Goal: Task Accomplishment & Management: Manage account settings

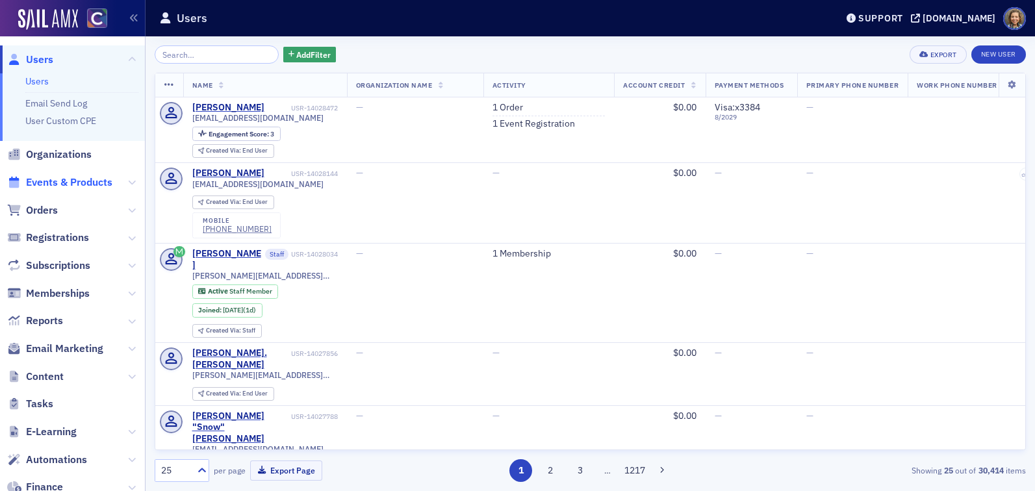
click at [60, 189] on span "Events & Products" at bounding box center [69, 183] width 86 height 14
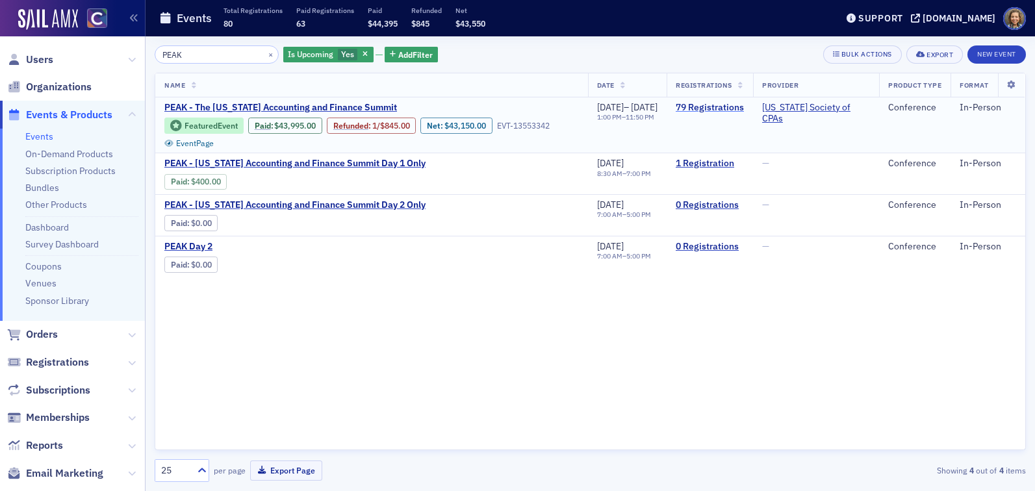
type input "PEAK"
click at [723, 111] on link "79 Registrations" at bounding box center [710, 108] width 68 height 12
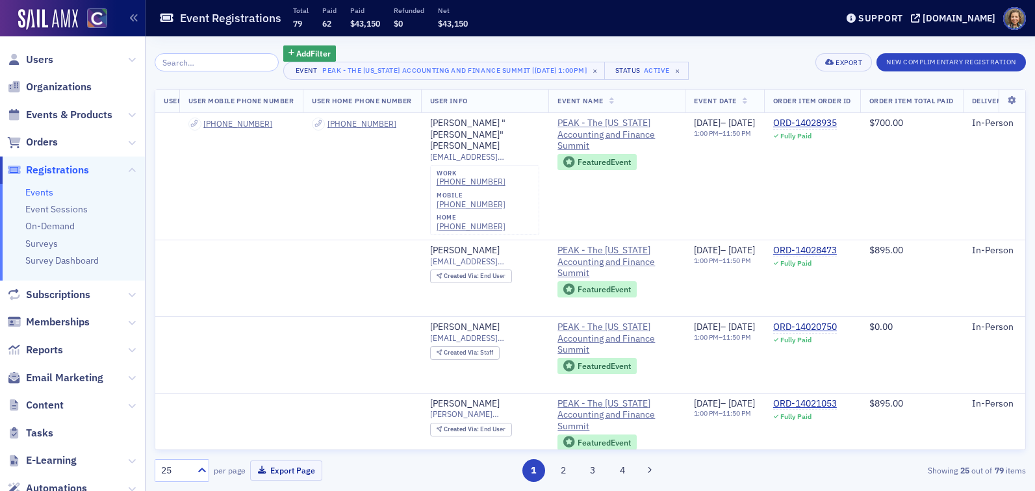
scroll to position [0, 308]
